Goal: Information Seeking & Learning: Learn about a topic

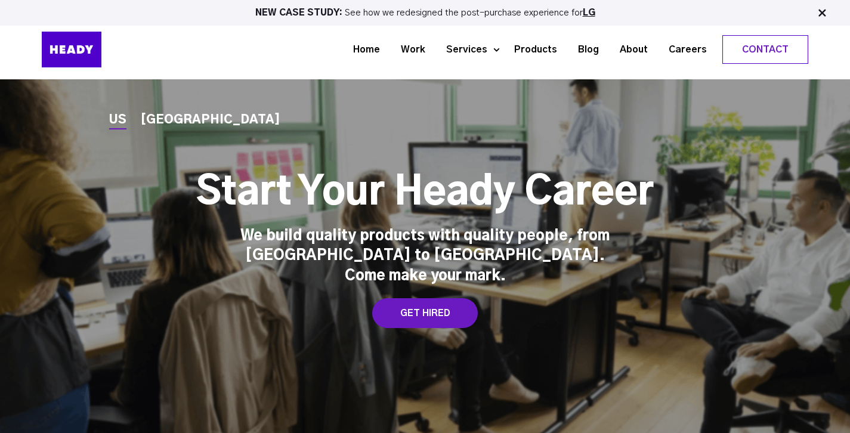
scroll to position [3461, 0]
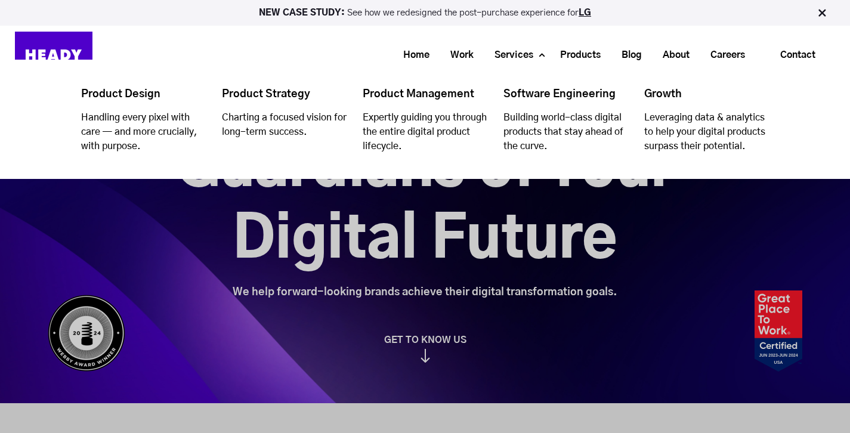
click at [536, 60] on li "Services Product Design Handling every pixel with care — and more crucially, wi…" at bounding box center [513, 55] width 66 height 22
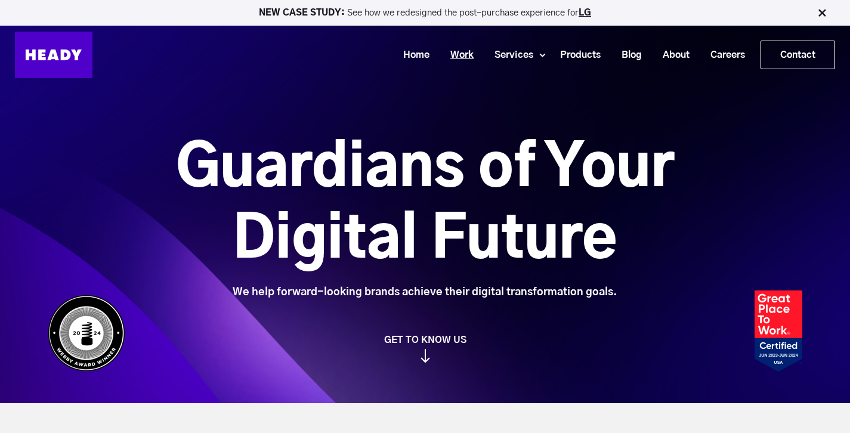
click at [459, 54] on link "Work" at bounding box center [457, 55] width 44 height 22
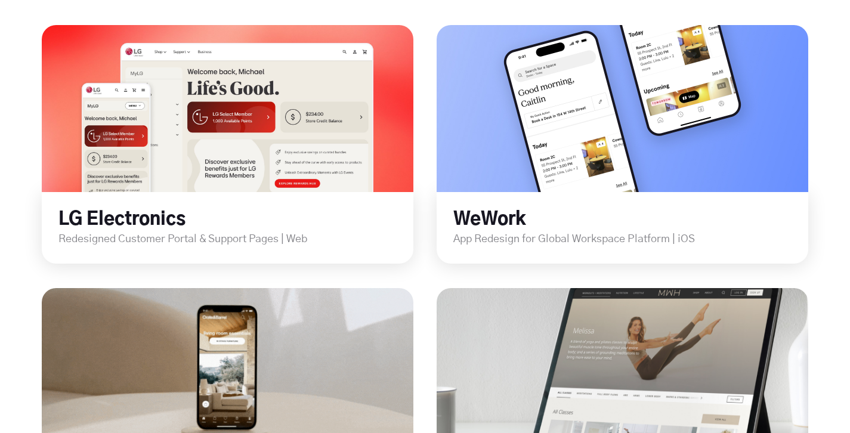
drag, startPoint x: 856, startPoint y: 36, endPoint x: 850, endPoint y: 95, distance: 59.9
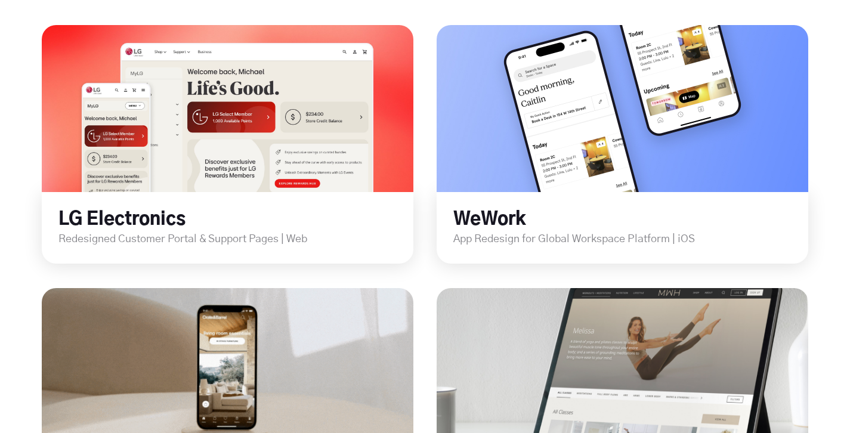
scroll to position [452, 0]
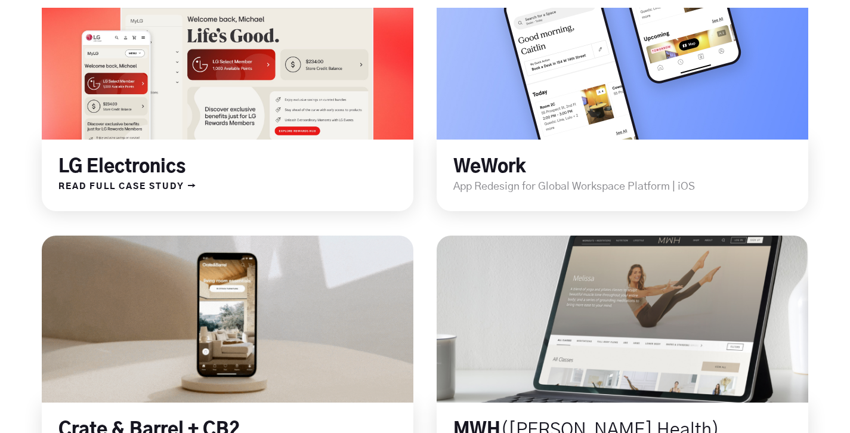
click at [271, 163] on h2 "LG Electronics" at bounding box center [235, 167] width 355 height 23
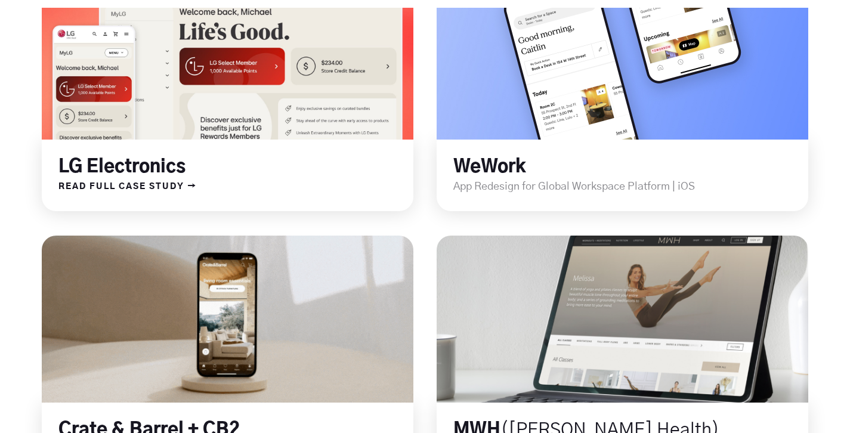
click at [190, 89] on link at bounding box center [228, 56] width 446 height 200
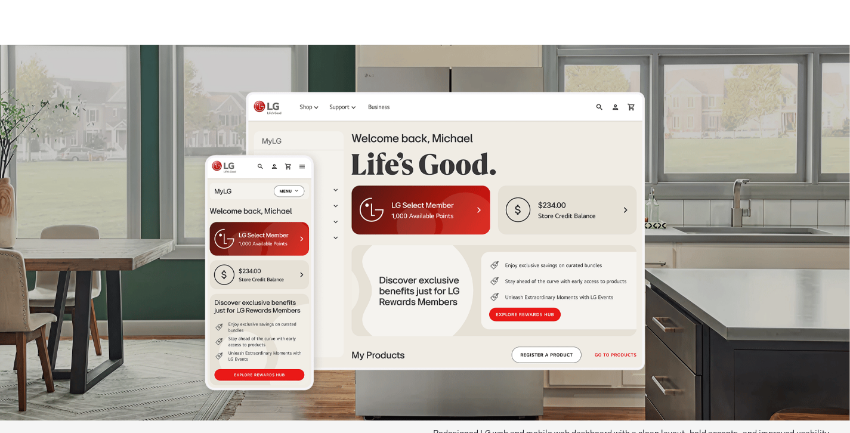
scroll to position [353, 0]
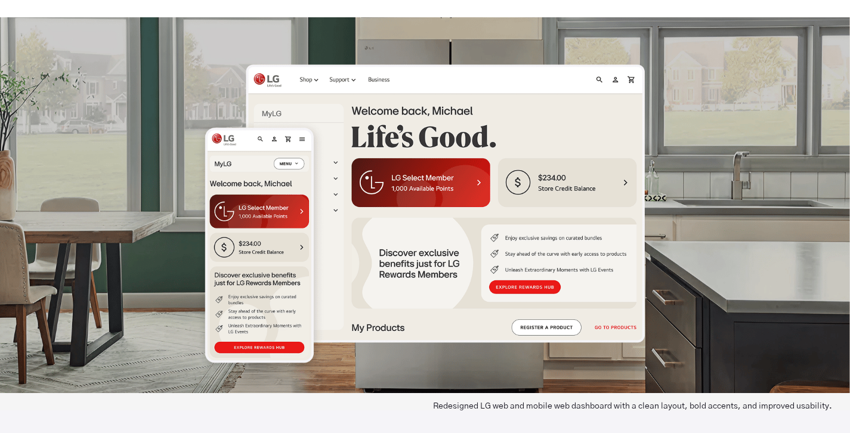
click at [507, 157] on div at bounding box center [425, 205] width 850 height 376
